Goal: Task Accomplishment & Management: Manage account settings

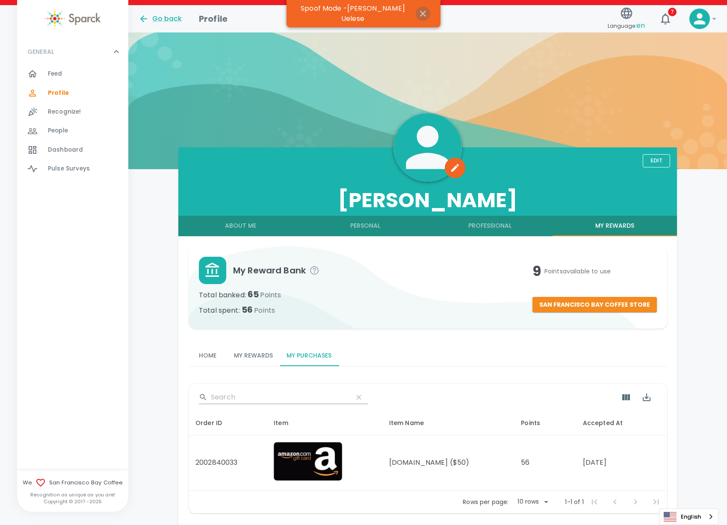
click at [420, 11] on icon "button" at bounding box center [423, 14] width 6 height 6
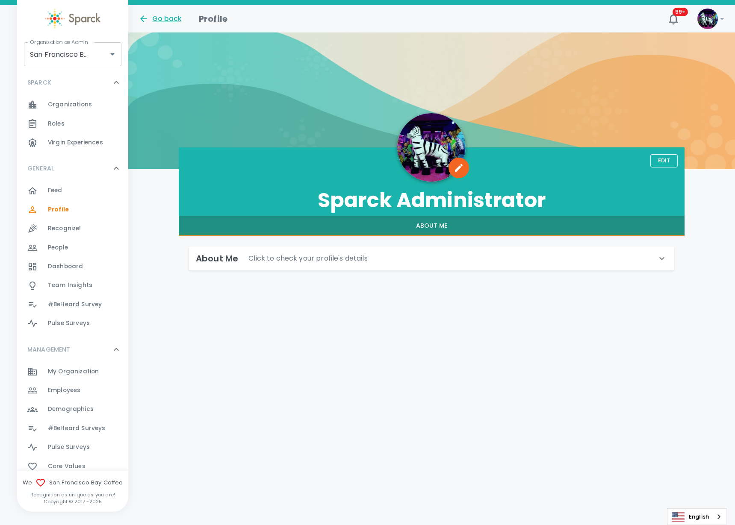
click at [233, 315] on html "Skip Navigation Go back Profile 99+ ! Organization as Admin San Francisco Bay C…" at bounding box center [367, 157] width 735 height 315
click at [83, 56] on input "San Francisco Bay Coffee • 1357" at bounding box center [61, 54] width 66 height 16
click at [67, 78] on li "[US_STATE] Tech Credit Union • 760" at bounding box center [72, 83] width 97 height 26
type input "[US_STATE] Tech Credit Union • 760"
click at [74, 404] on span "Demographics 0" at bounding box center [71, 410] width 46 height 12
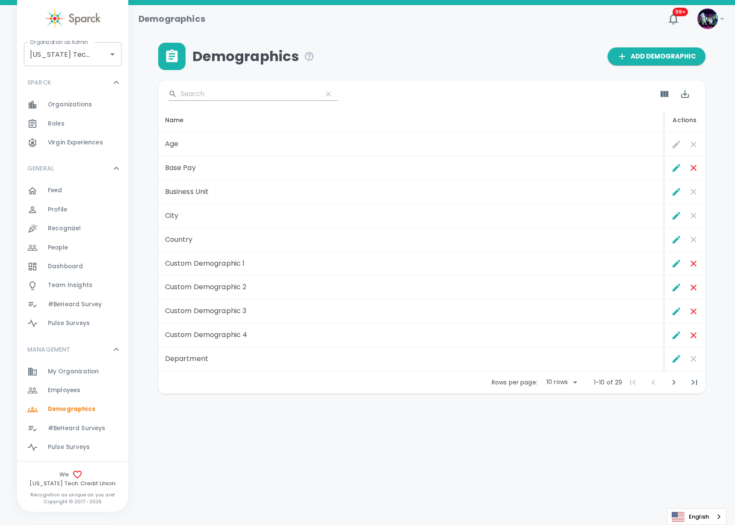
click at [76, 424] on span "#BeHeard Surveys" at bounding box center [76, 428] width 57 height 9
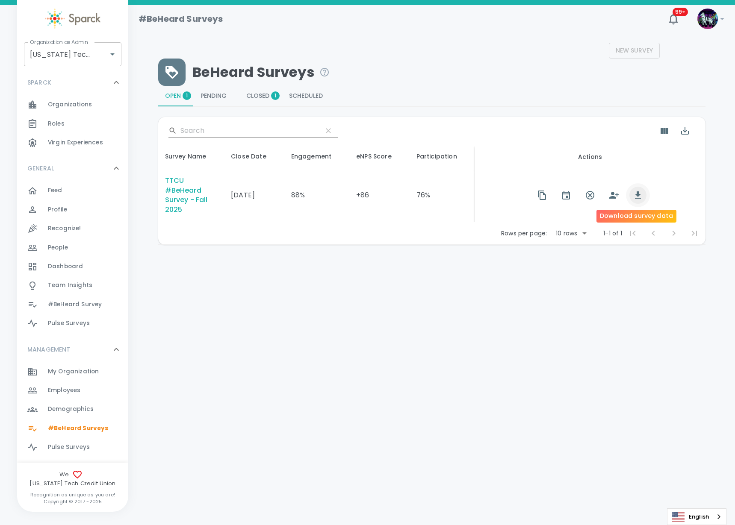
click at [637, 197] on icon "button" at bounding box center [638, 195] width 10 height 10
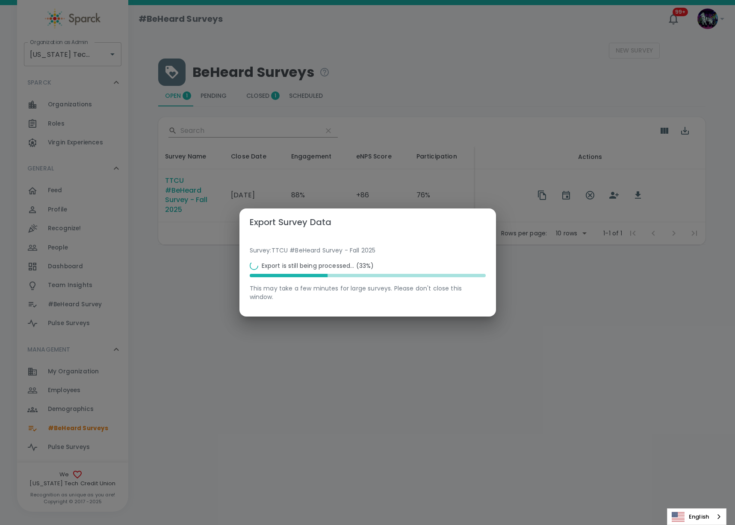
click at [617, 316] on div "Export Survey Data Survey: TTCU #BeHeard Survey - Fall 2025 Export is still bei…" at bounding box center [367, 262] width 735 height 525
